Goal: Task Accomplishment & Management: Manage account settings

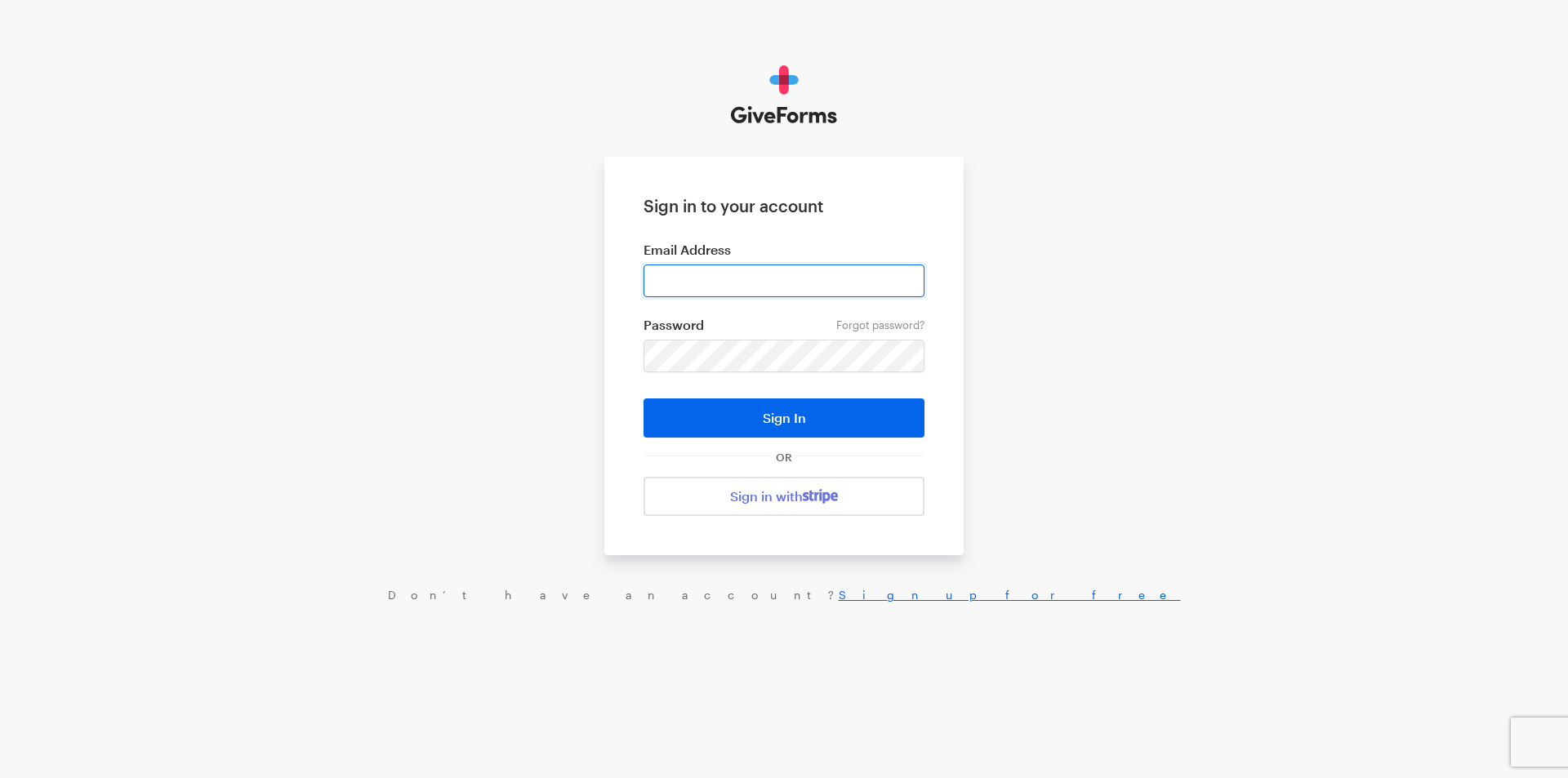
click at [675, 287] on input "email" at bounding box center [784, 281] width 281 height 33
type input "[EMAIL_ADDRESS][DOMAIN_NAME]"
click at [644, 399] on button "Sign In" at bounding box center [784, 418] width 281 height 39
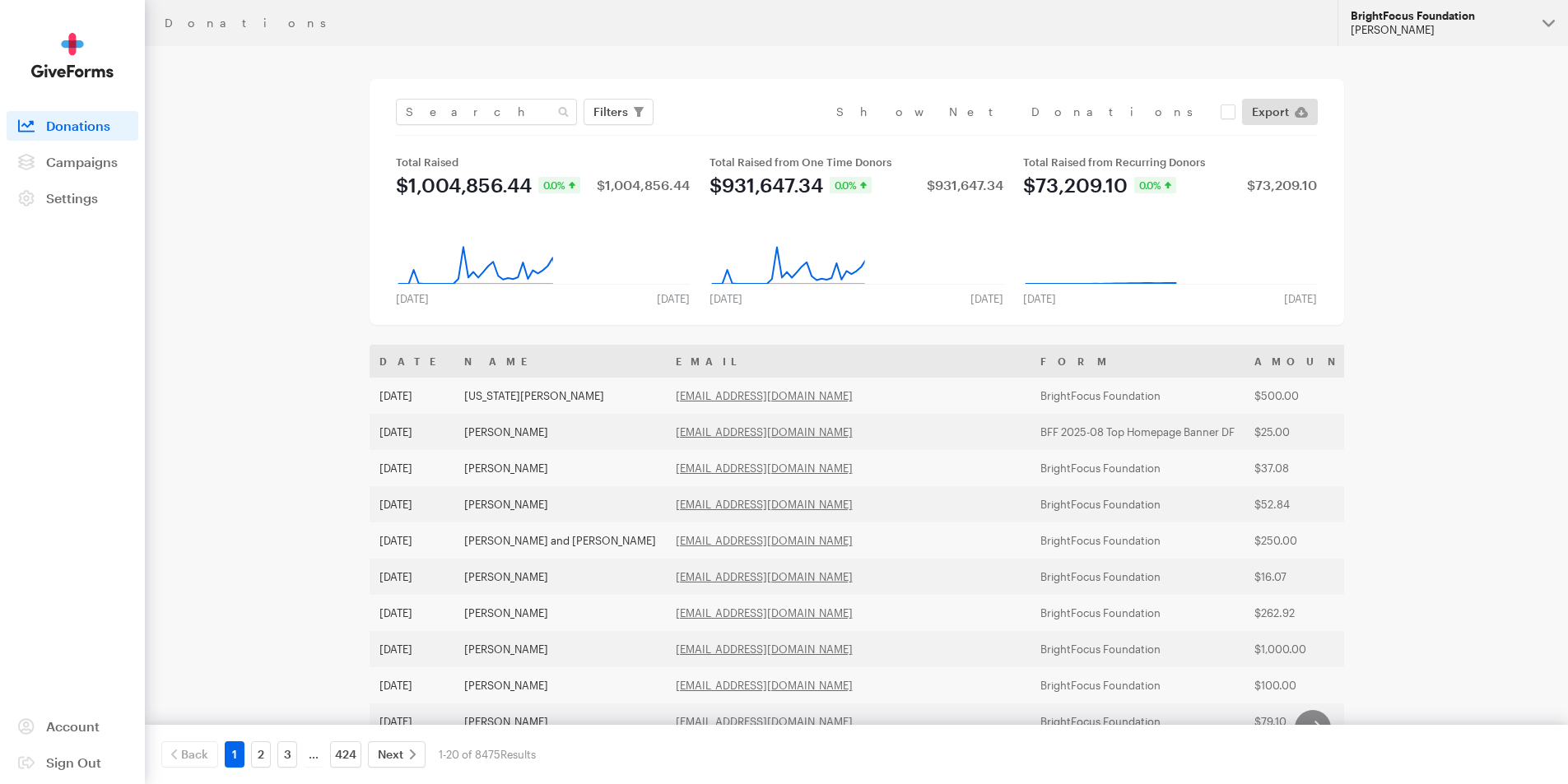
click at [1399, 29] on div "[PERSON_NAME]" at bounding box center [1440, 29] width 179 height 14
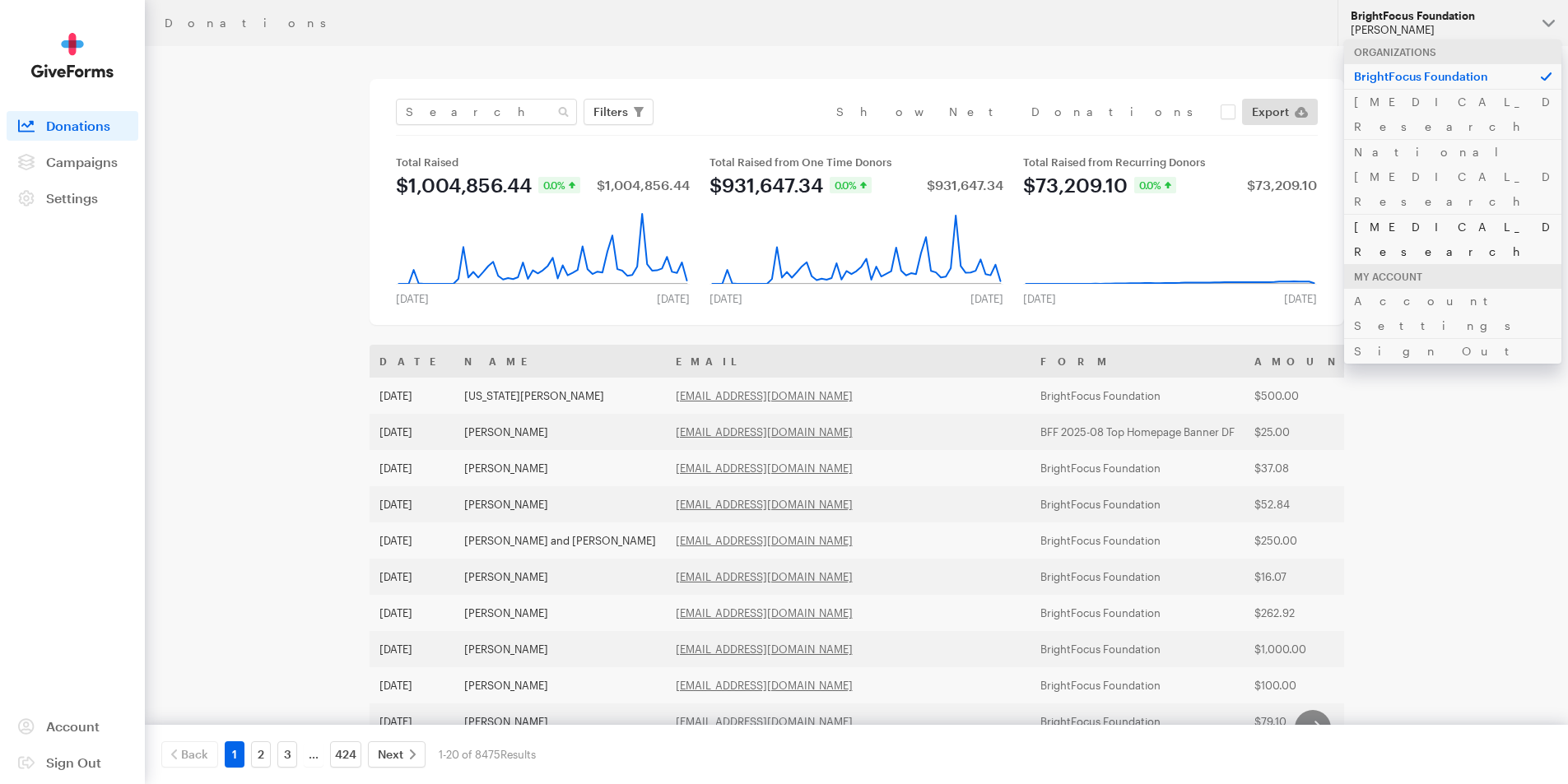
click at [1373, 214] on link "[MEDICAL_DATA] Research" at bounding box center [1453, 239] width 217 height 51
